Goal: Obtain resource: Download file/media

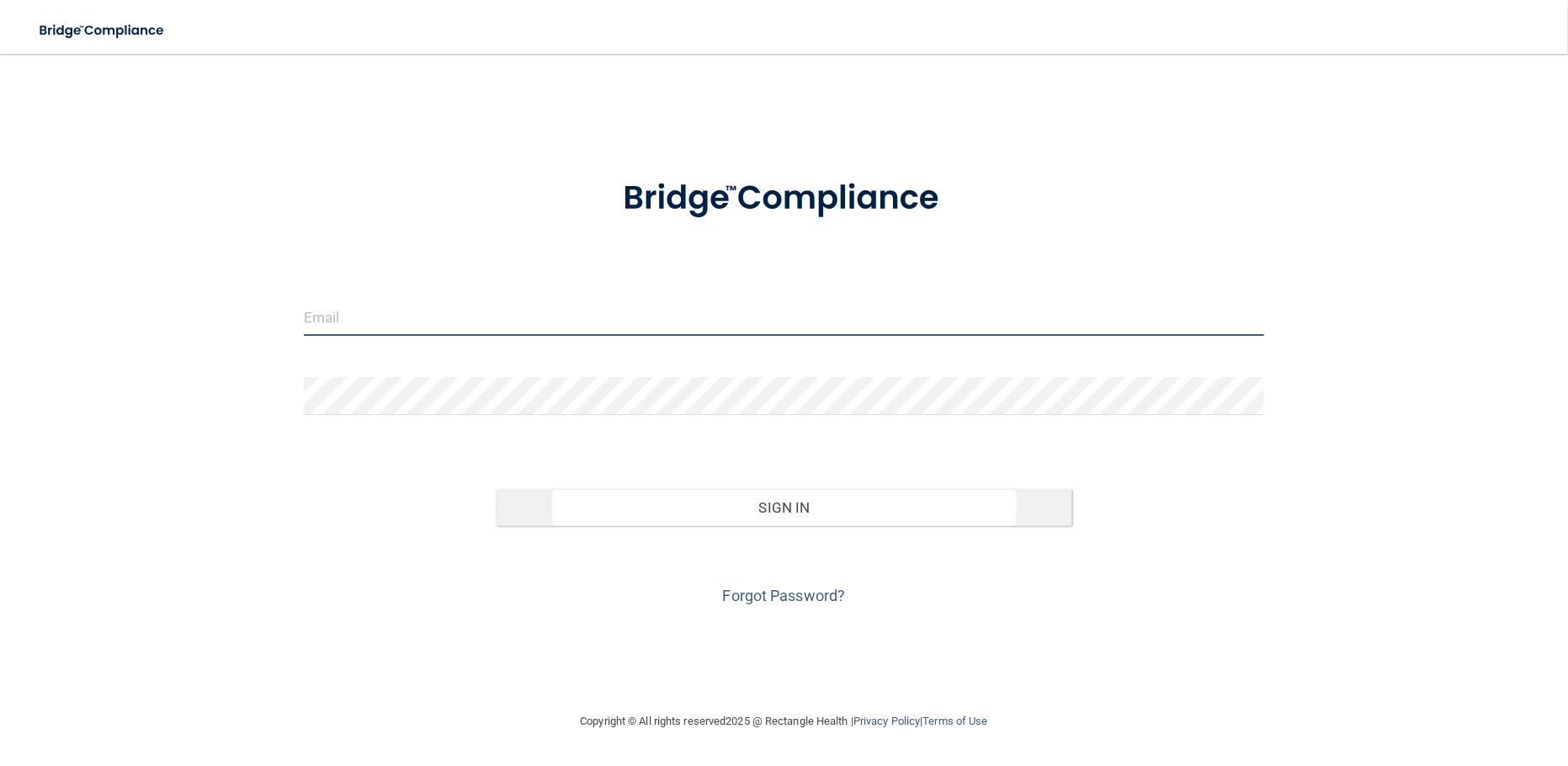
type input "[EMAIL_ADDRESS][DOMAIN_NAME]"
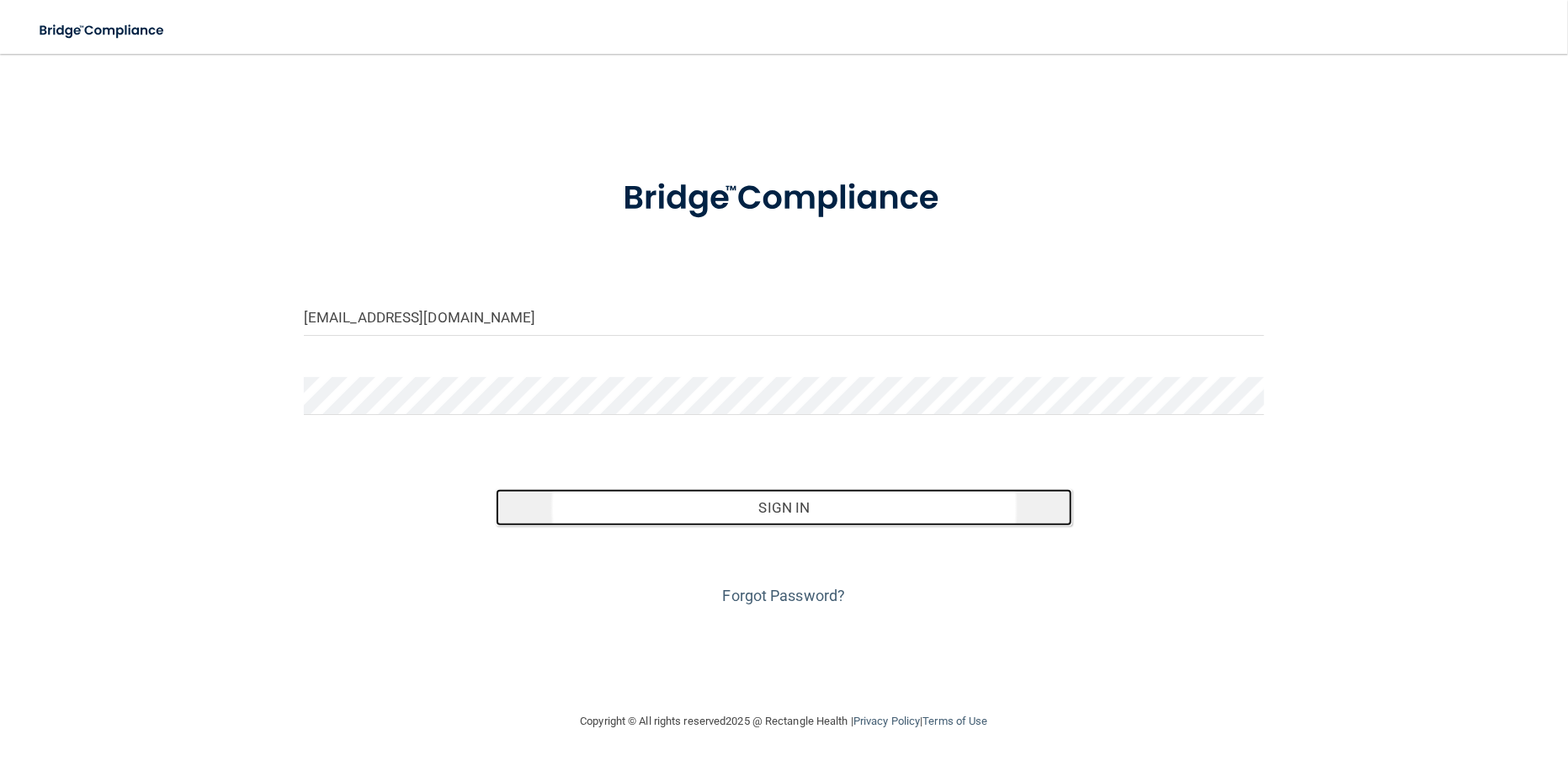
click at [767, 516] on button "Sign In" at bounding box center [784, 508] width 576 height 37
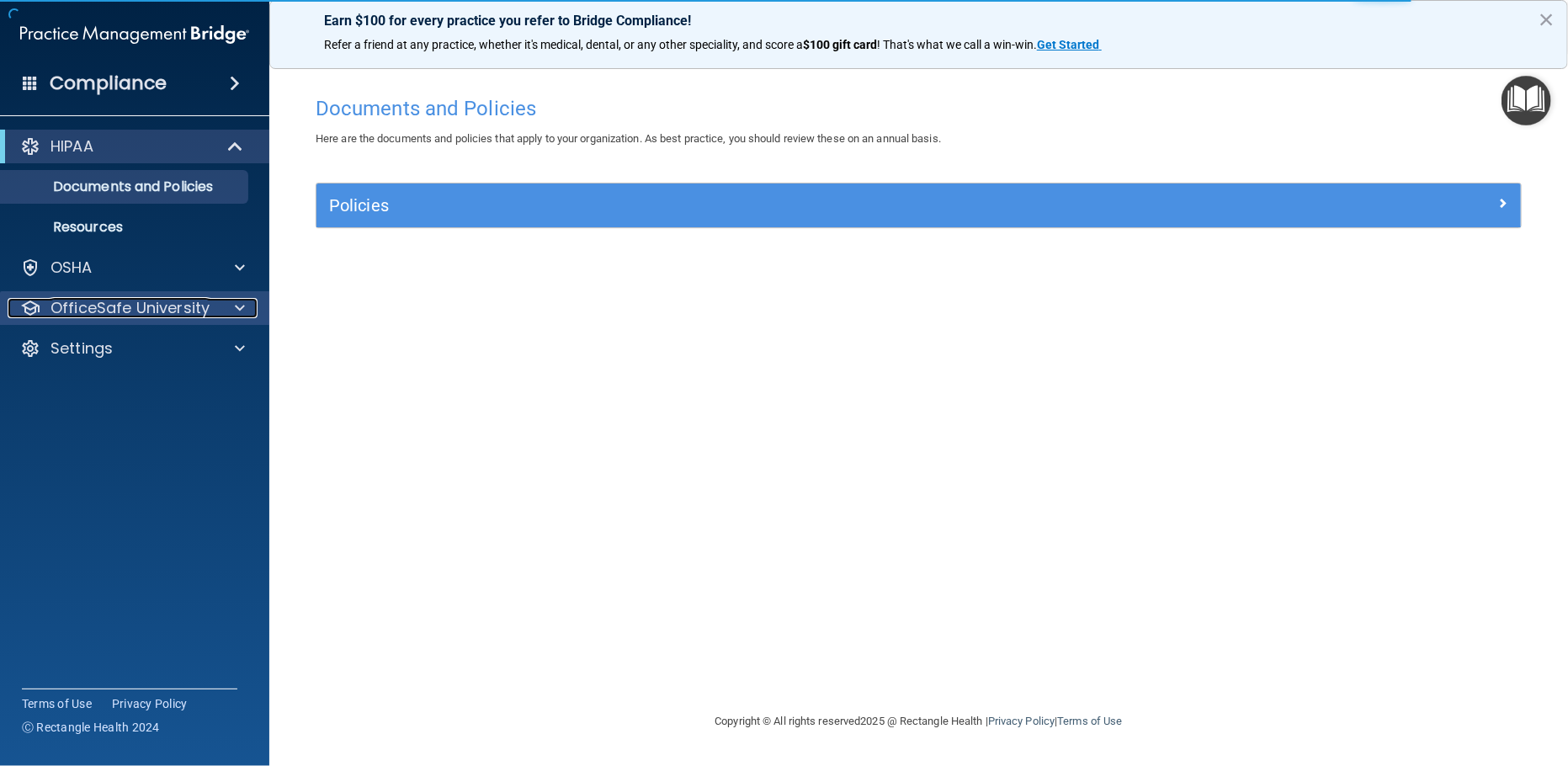
click at [236, 311] on span at bounding box center [239, 308] width 10 height 21
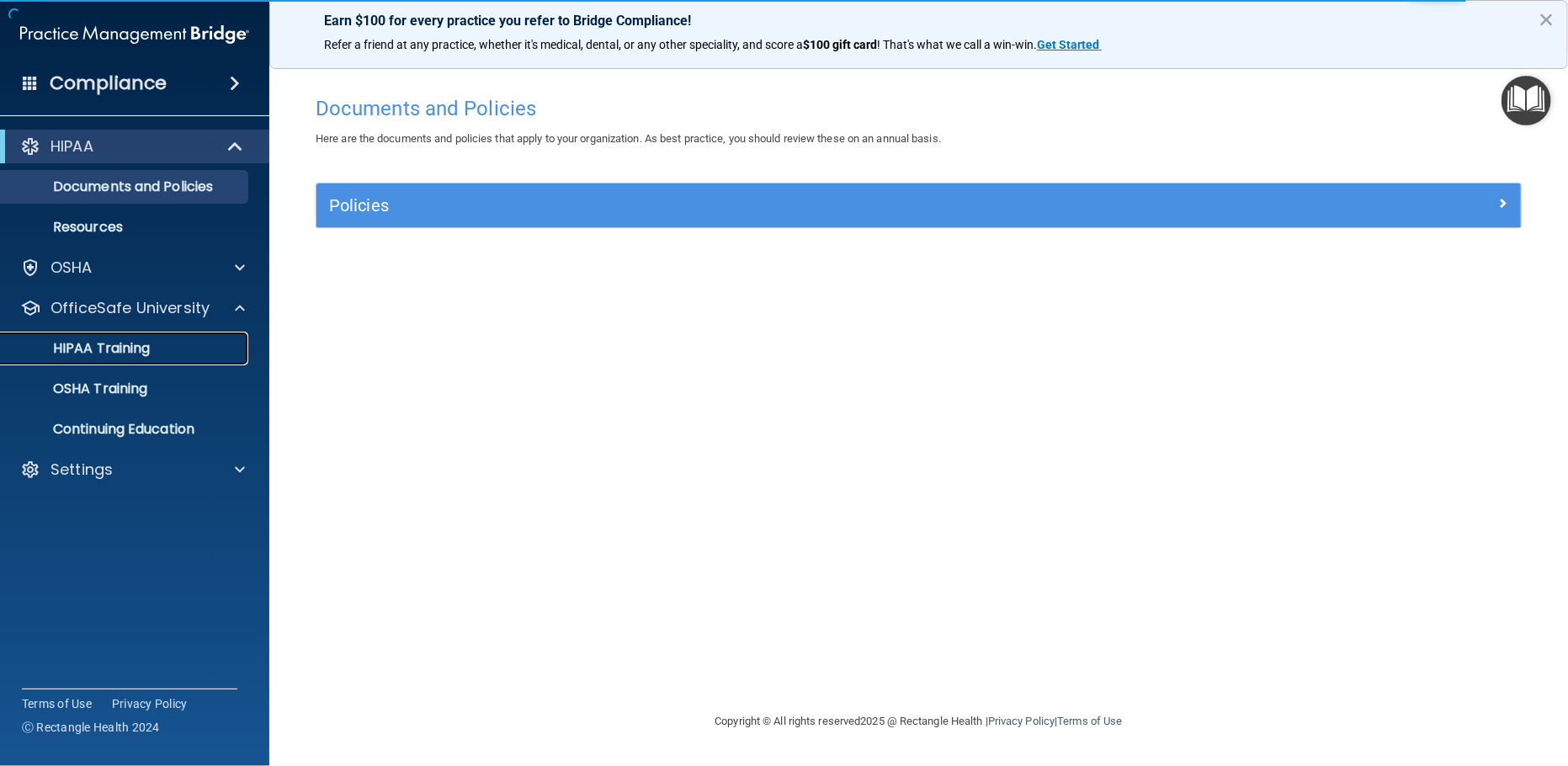
click at [161, 345] on div "HIPAA Training" at bounding box center [126, 348] width 230 height 17
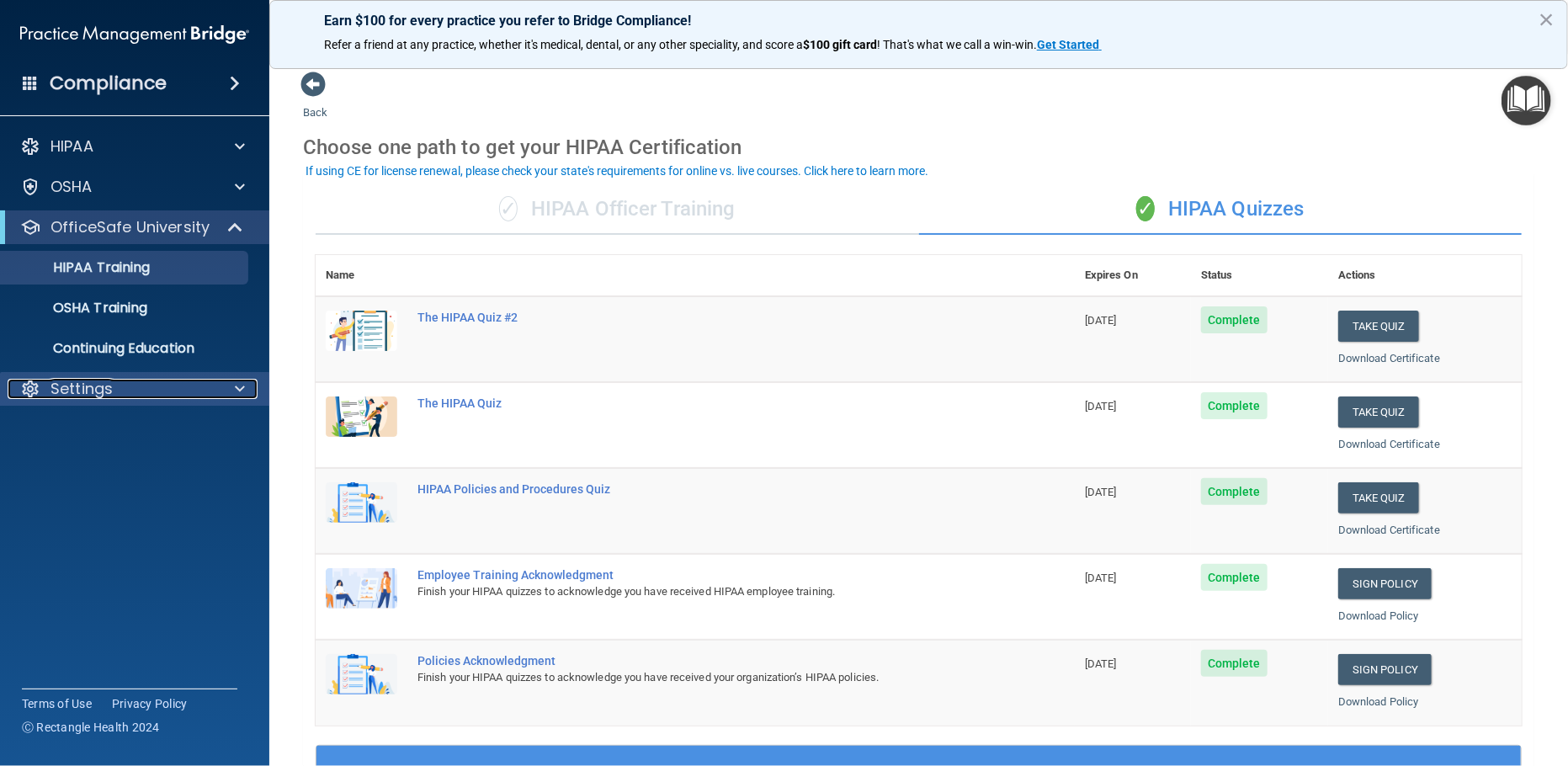
click at [95, 390] on p "Settings" at bounding box center [81, 389] width 62 height 21
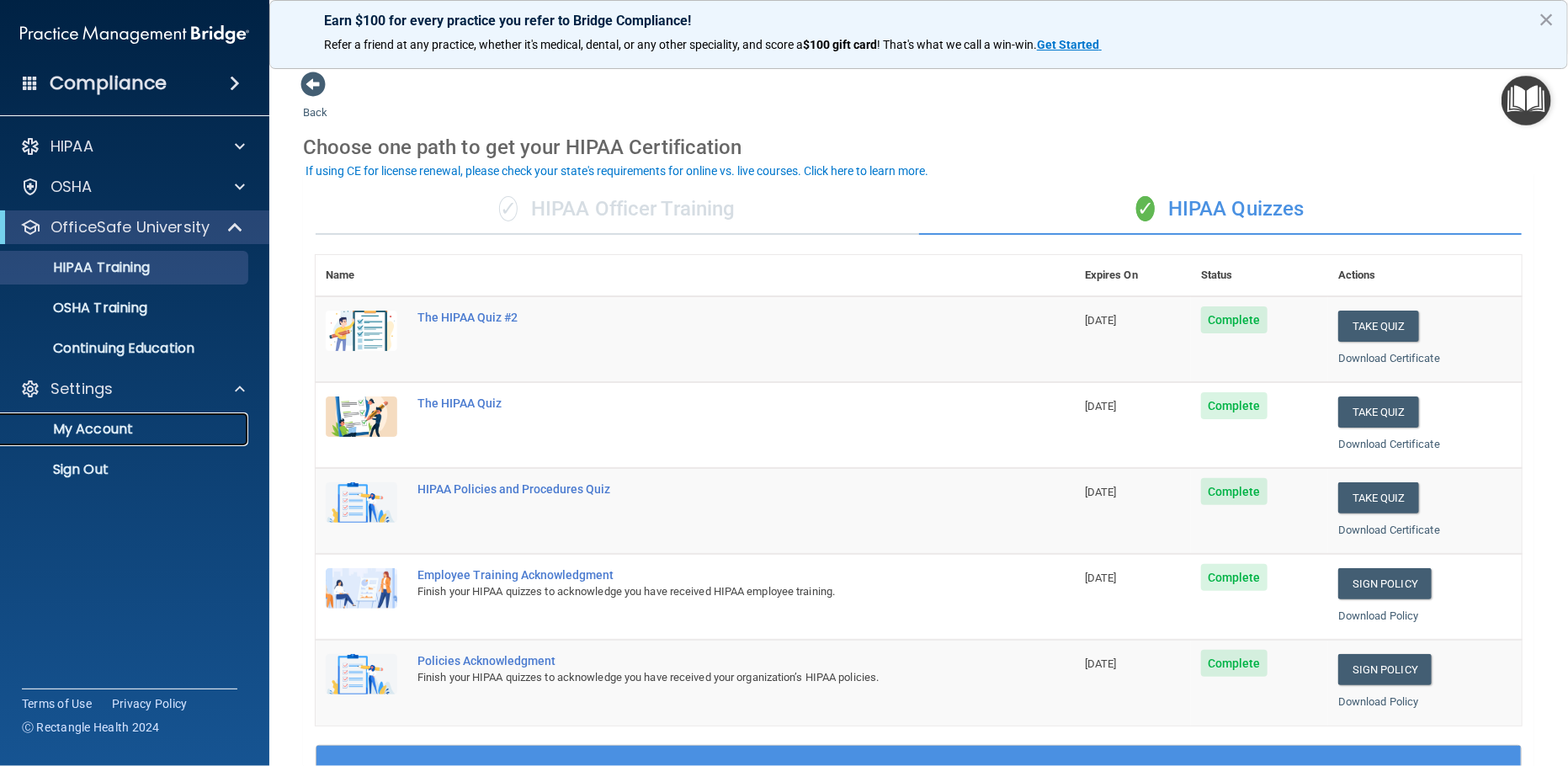
click at [117, 428] on p "My Account" at bounding box center [126, 429] width 230 height 17
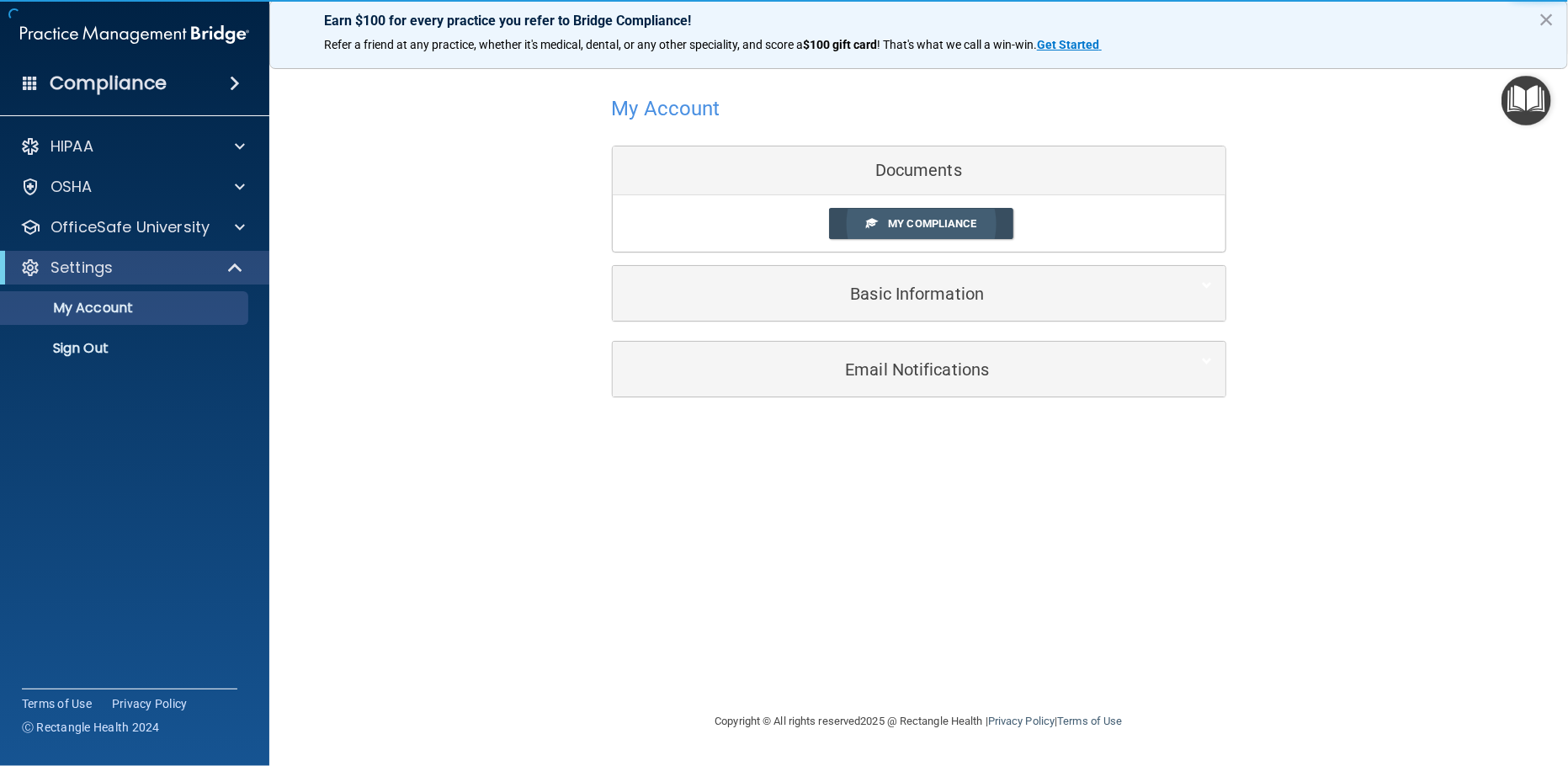
click at [963, 220] on span "My Compliance" at bounding box center [932, 223] width 89 height 13
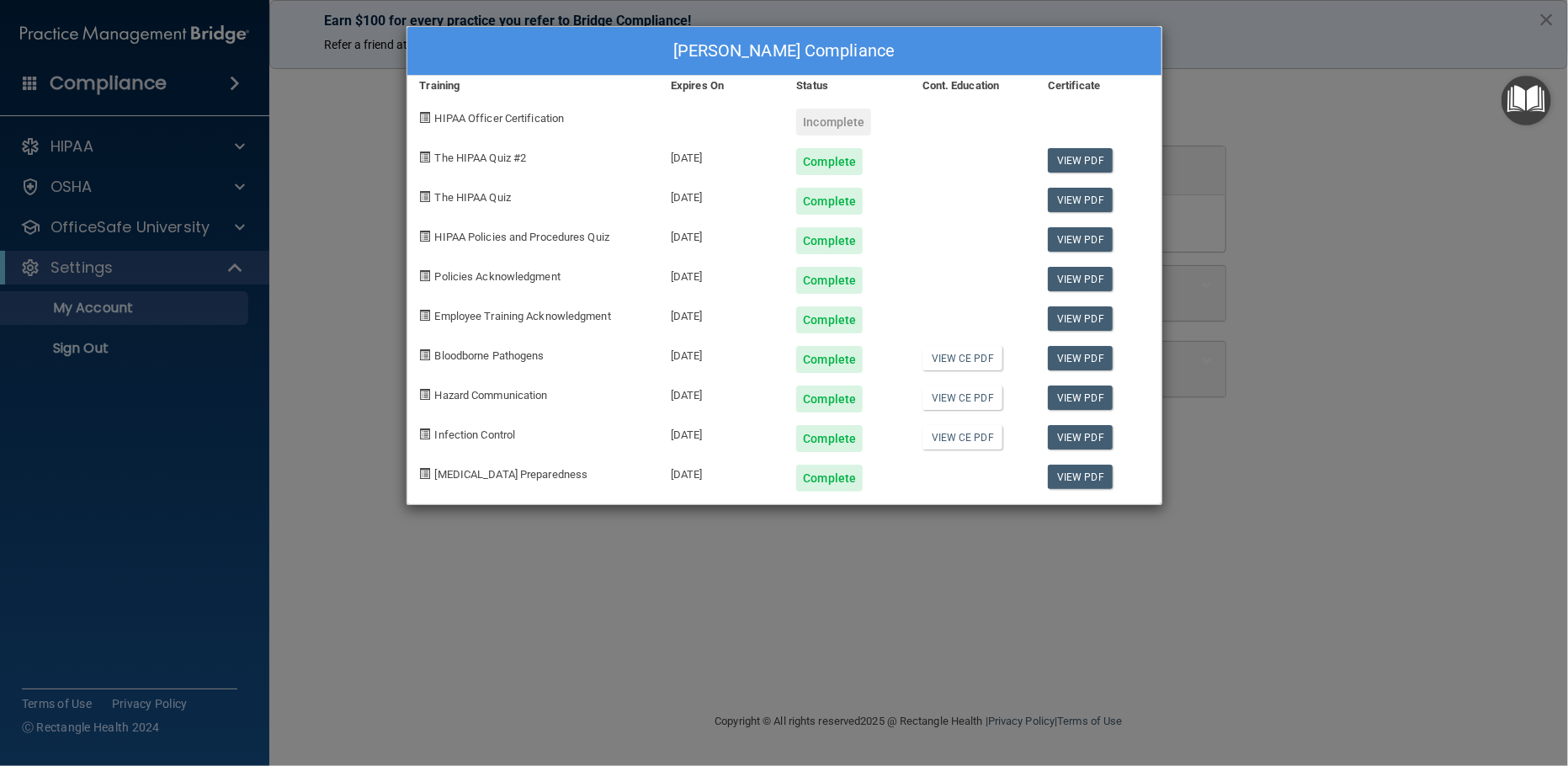
click at [951, 222] on div "[PERSON_NAME] Compliance Training Expires On Status Cont. Education Certificate…" at bounding box center [784, 265] width 756 height 479
click at [1055, 438] on link "View PDF" at bounding box center [1080, 437] width 65 height 24
click at [1078, 164] on link "View PDF" at bounding box center [1080, 160] width 65 height 24
click at [1085, 199] on link "View PDF" at bounding box center [1080, 199] width 65 height 24
click at [1105, 242] on link "View PDF" at bounding box center [1080, 239] width 65 height 24
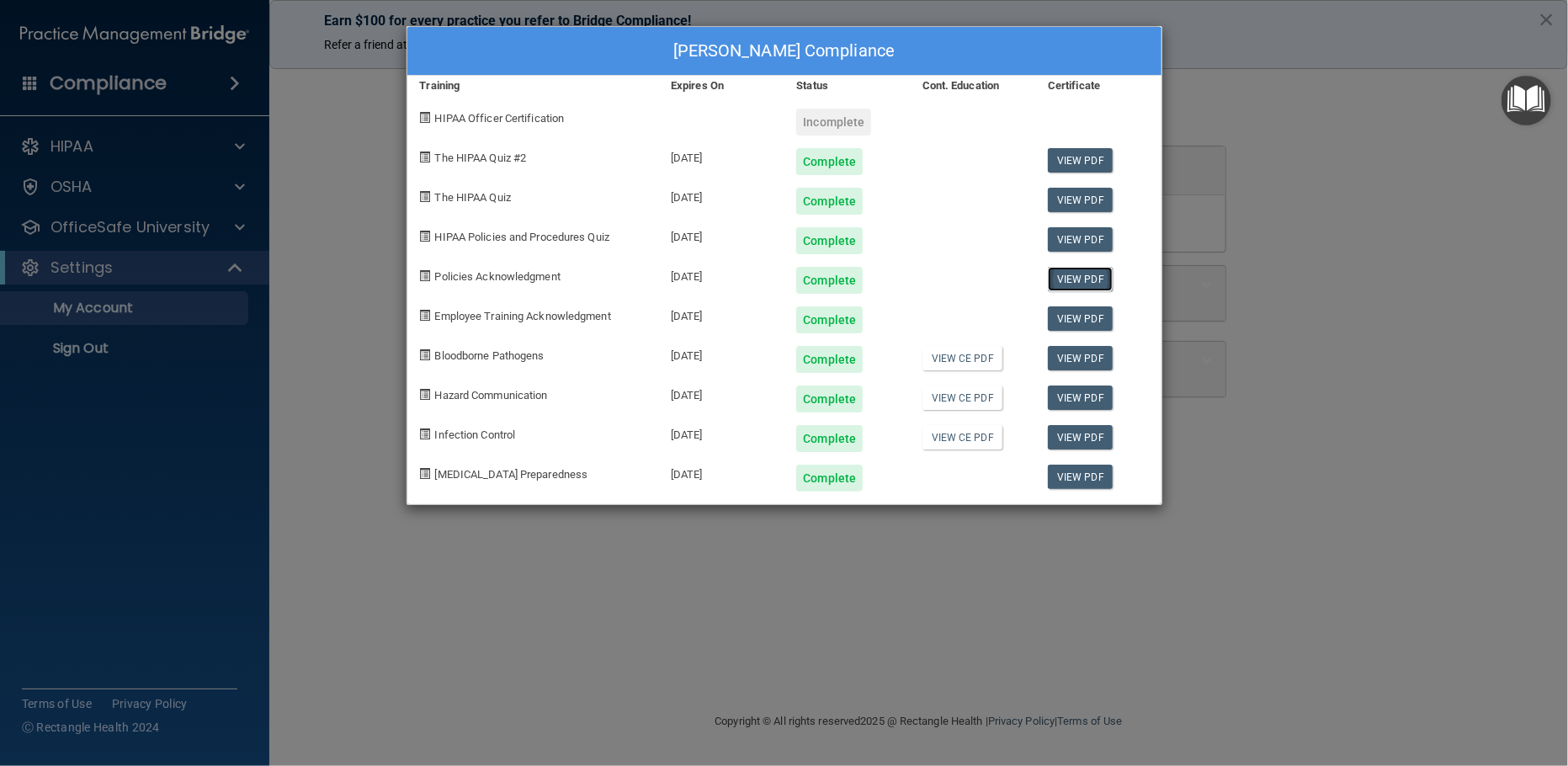
click at [1084, 283] on link "View PDF" at bounding box center [1080, 279] width 65 height 24
click at [1073, 317] on link "View PDF" at bounding box center [1080, 318] width 65 height 24
click at [987, 357] on link "View CE PDF" at bounding box center [962, 358] width 80 height 24
click at [971, 402] on link "View CE PDF" at bounding box center [962, 397] width 80 height 24
click at [933, 437] on link "View CE PDF" at bounding box center [962, 437] width 80 height 24
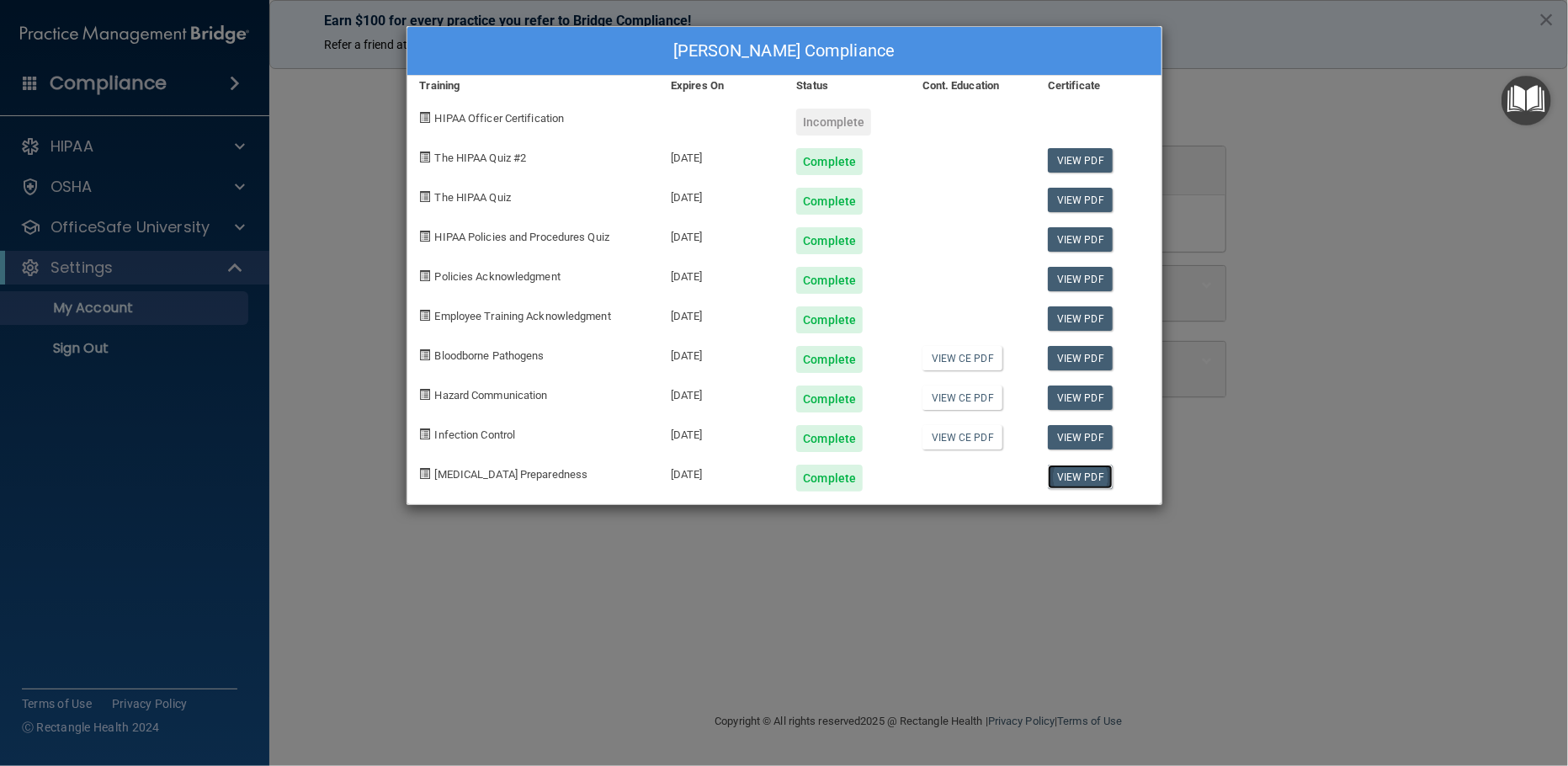
click at [1079, 479] on link "View PDF" at bounding box center [1080, 476] width 65 height 24
